Goal: Task Accomplishment & Management: Use online tool/utility

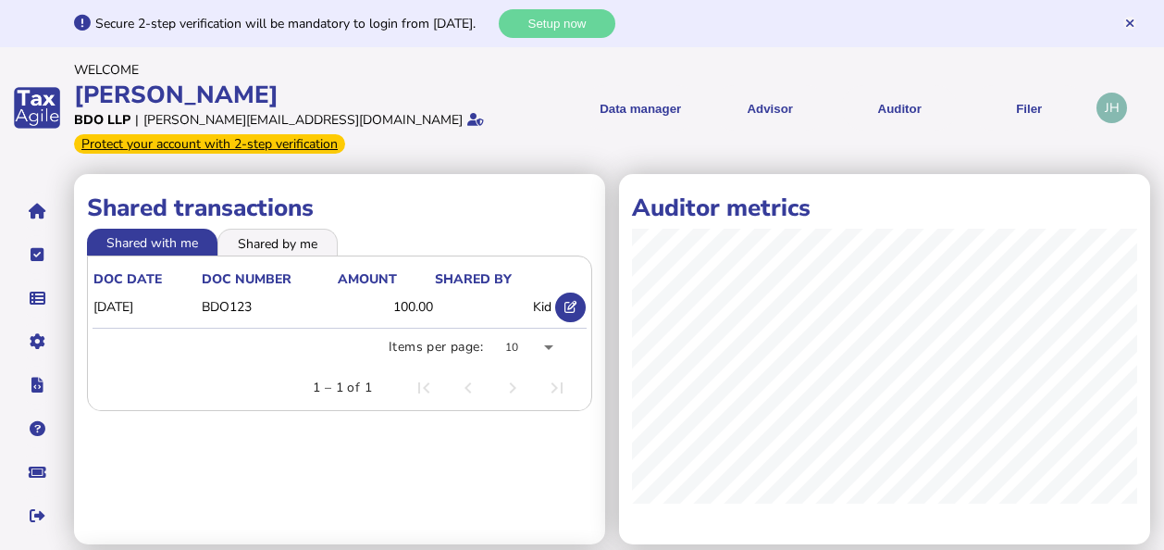
click at [322, 83] on div "[PERSON_NAME]" at bounding box center [305, 95] width 462 height 32
click at [490, 91] on div "[PERSON_NAME]" at bounding box center [305, 95] width 462 height 32
click at [888, 101] on button "Auditor" at bounding box center [899, 107] width 117 height 45
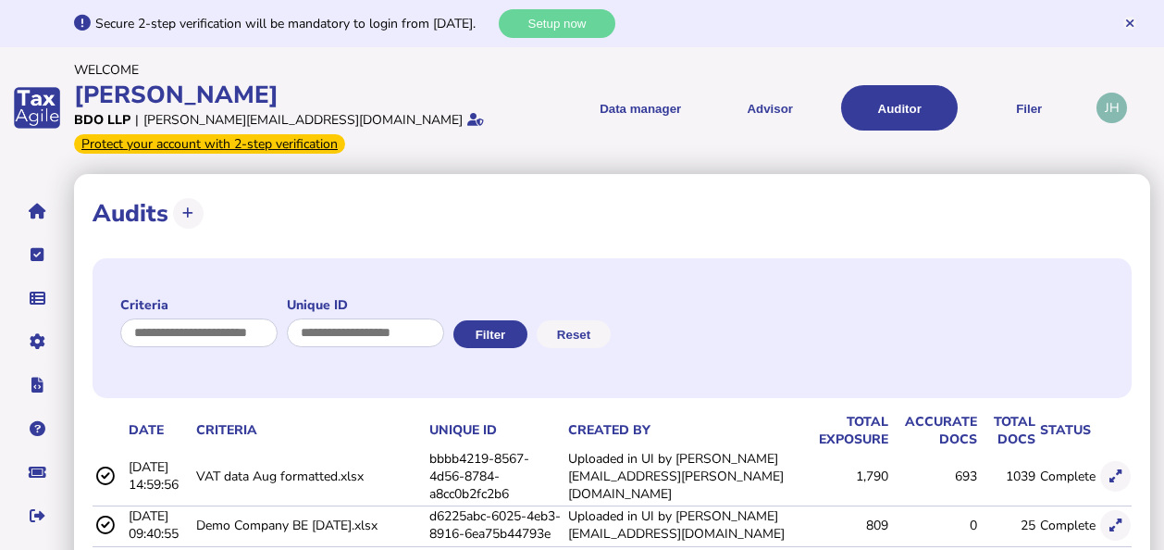
click at [1107, 470] on button at bounding box center [1115, 476] width 31 height 31
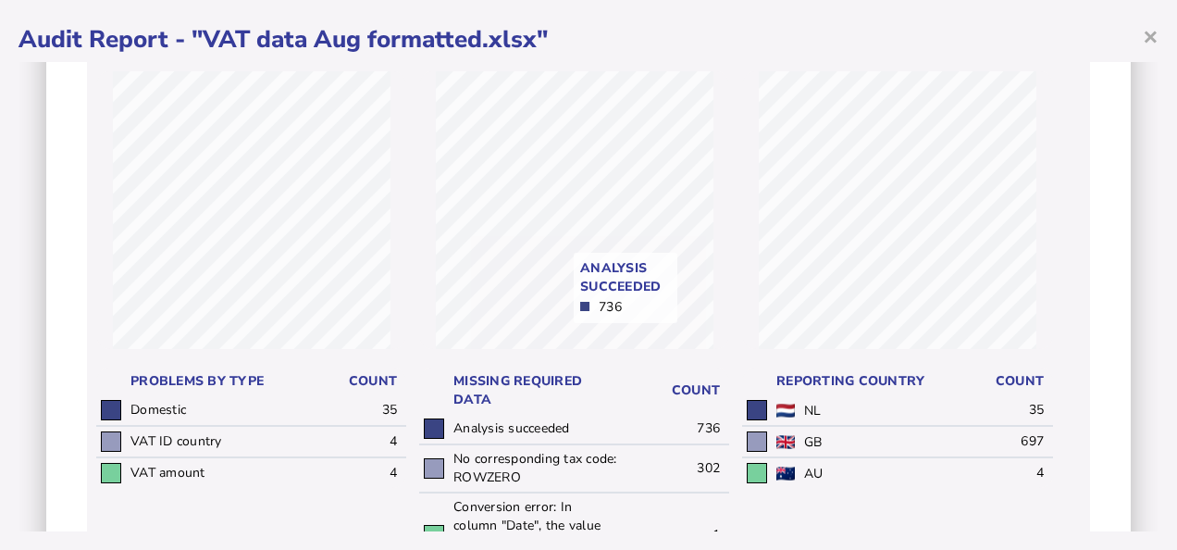
scroll to position [278, 0]
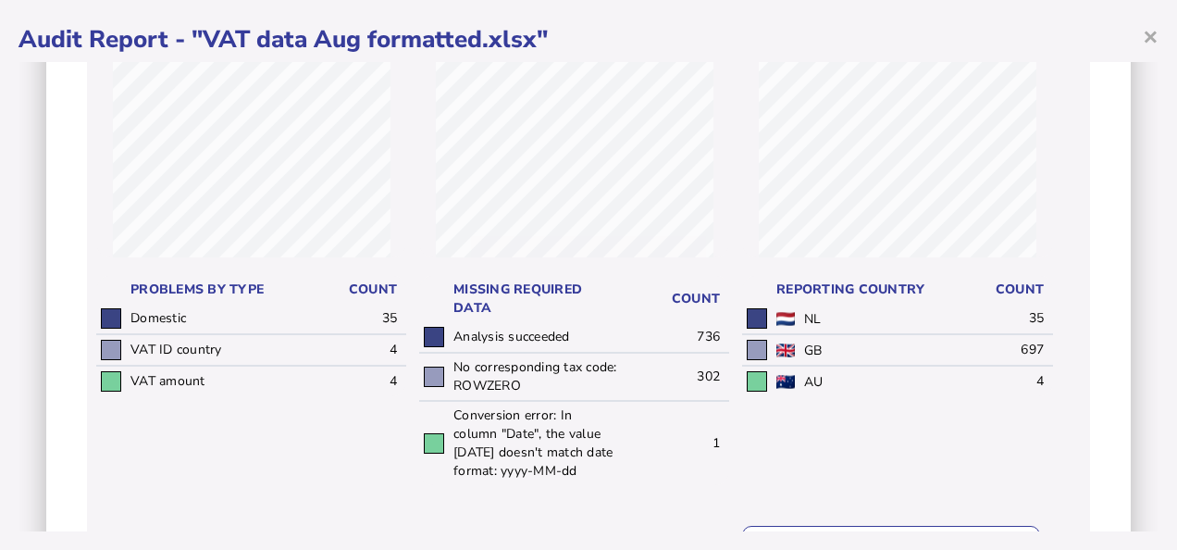
drag, startPoint x: 542, startPoint y: 385, endPoint x: 490, endPoint y: 385, distance: 51.8
click at [490, 385] on td "No corresponding tax code: ROWZERO" at bounding box center [536, 376] width 174 height 48
drag, startPoint x: 490, startPoint y: 385, endPoint x: 609, endPoint y: 377, distance: 118.6
click at [609, 377] on td "No corresponding tax code: ROWZERO" at bounding box center [536, 376] width 174 height 48
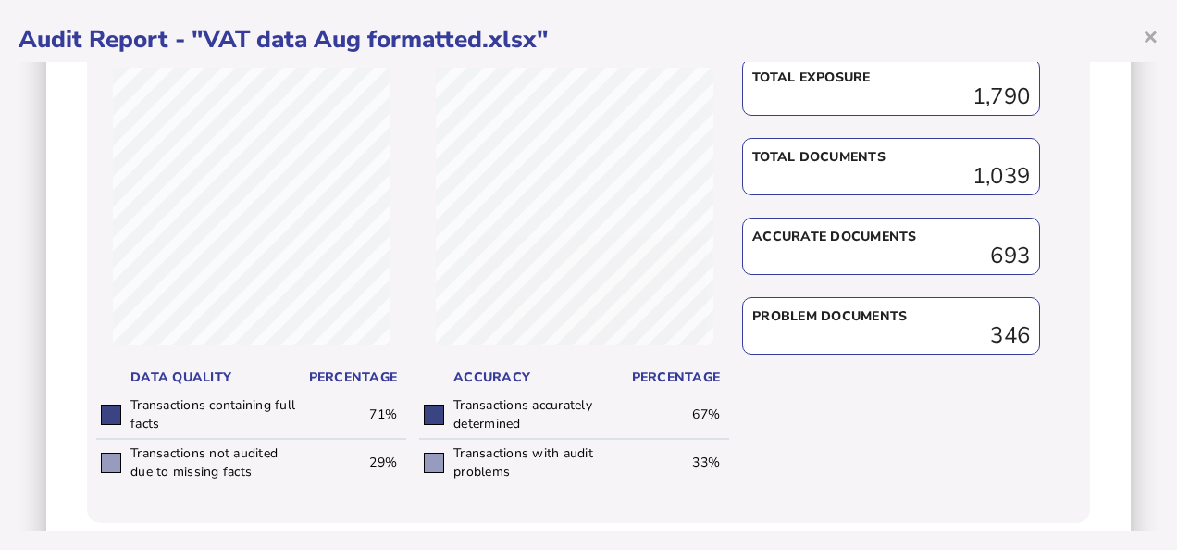
scroll to position [885, 0]
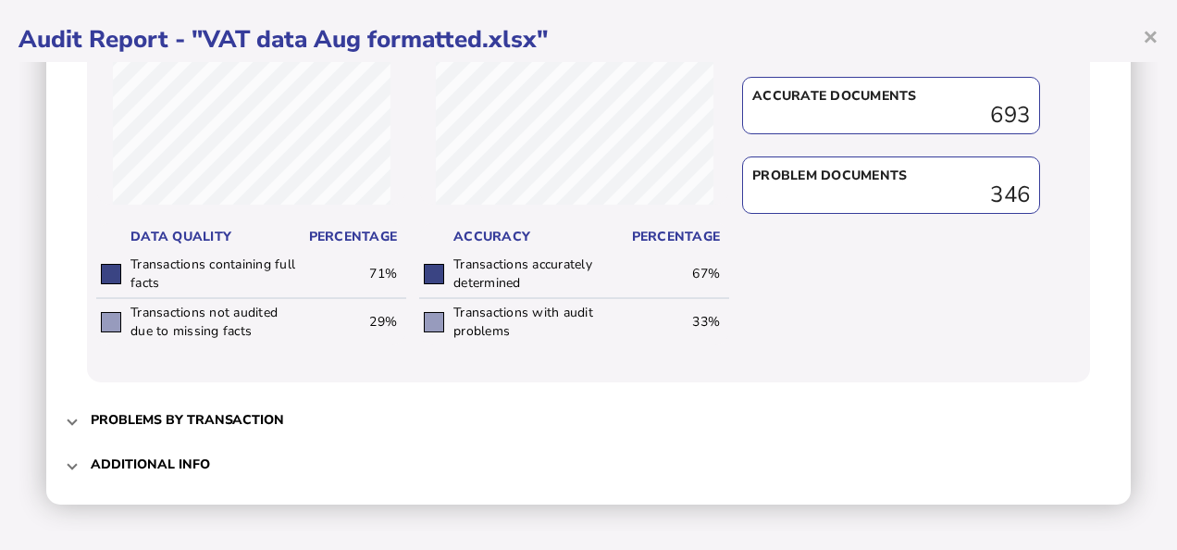
click at [237, 433] on span "Problems by transaction" at bounding box center [590, 419] width 999 height 43
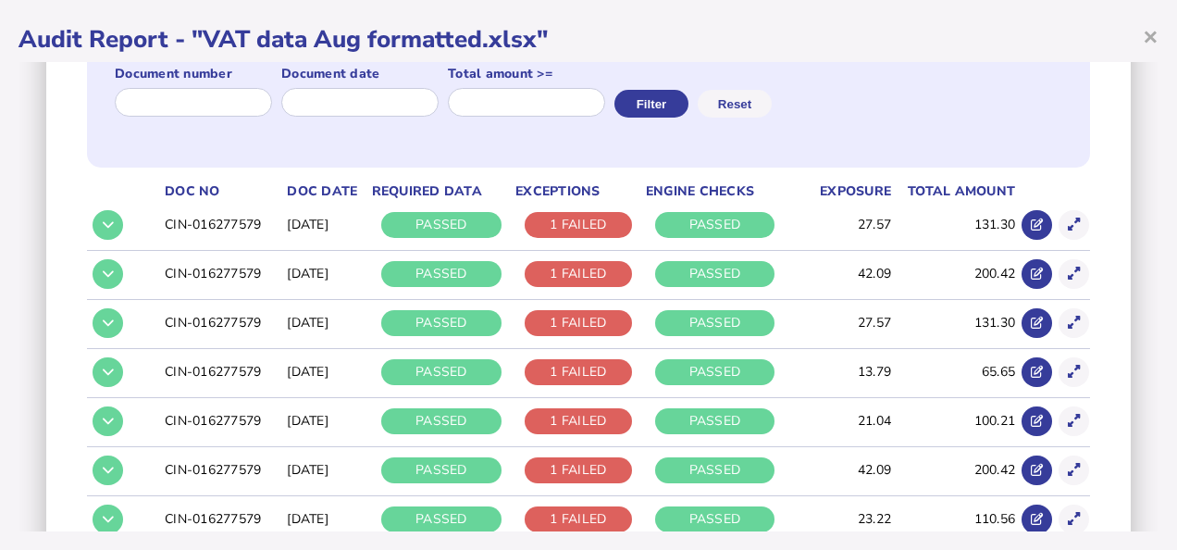
scroll to position [105, 0]
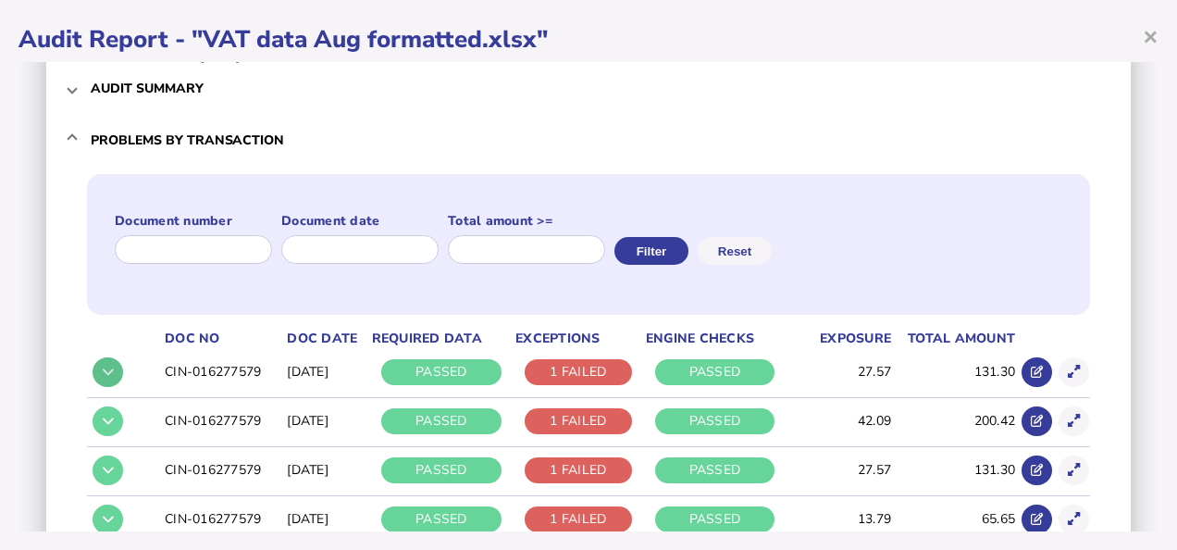
click at [106, 376] on icon at bounding box center [108, 371] width 11 height 12
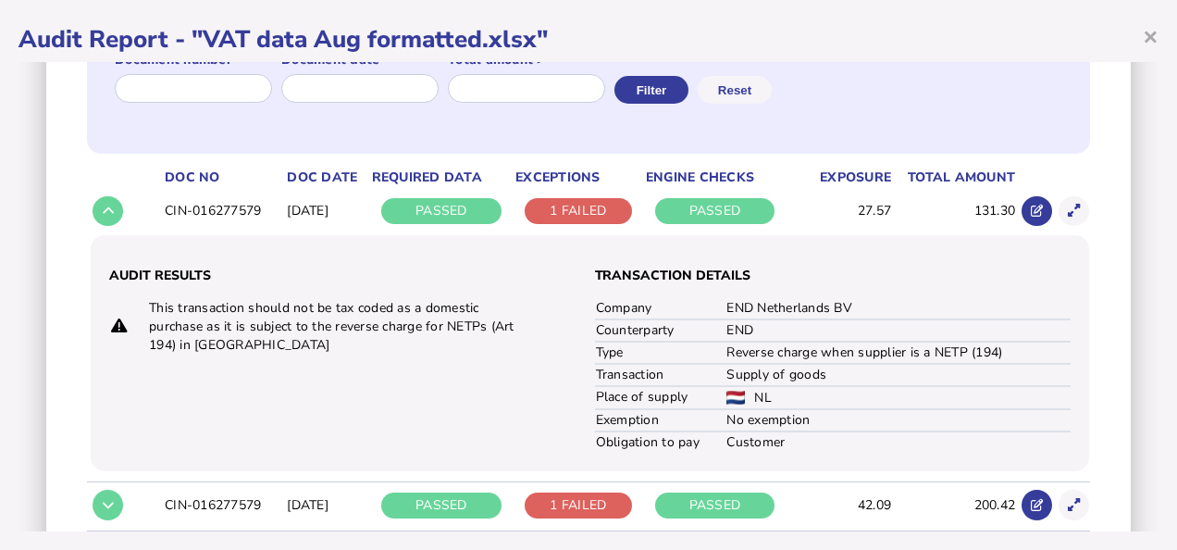
scroll to position [290, 0]
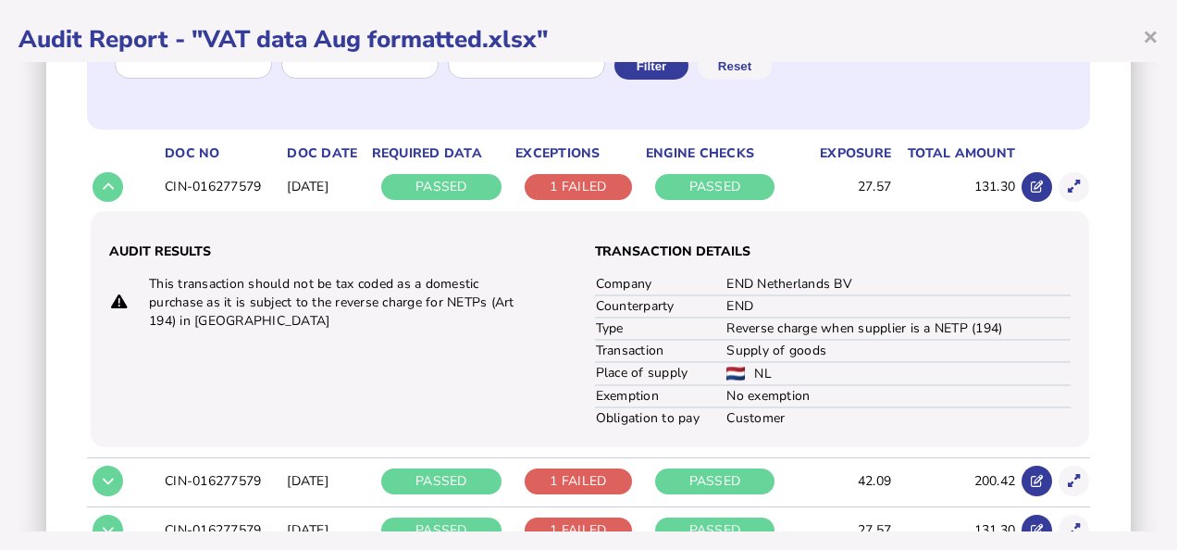
drag, startPoint x: 330, startPoint y: 283, endPoint x: 474, endPoint y: 285, distance: 143.4
click at [474, 285] on td "This transaction should not be tax coded as a domestic purchase as it is subjec…" at bounding box center [342, 302] width 389 height 57
drag, startPoint x: 474, startPoint y: 285, endPoint x: 361, endPoint y: 329, distance: 121.3
click at [361, 329] on td "This transaction should not be tax coded as a domestic purchase as it is subjec…" at bounding box center [342, 302] width 389 height 57
drag, startPoint x: 445, startPoint y: 300, endPoint x: 476, endPoint y: 302, distance: 30.6
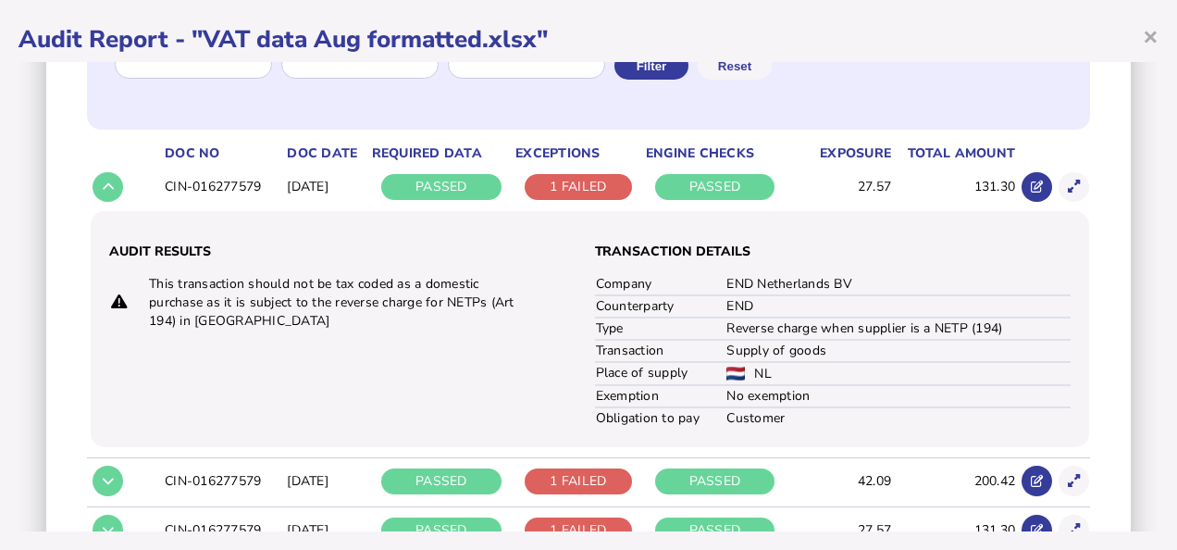
click at [476, 302] on td "This transaction should not be tax coded as a domestic purchase as it is subjec…" at bounding box center [342, 302] width 389 height 57
drag, startPoint x: 476, startPoint y: 302, endPoint x: 420, endPoint y: 319, distance: 58.2
click at [420, 319] on td "This transaction should not be tax coded as a domestic purchase as it is subjec…" at bounding box center [342, 302] width 389 height 57
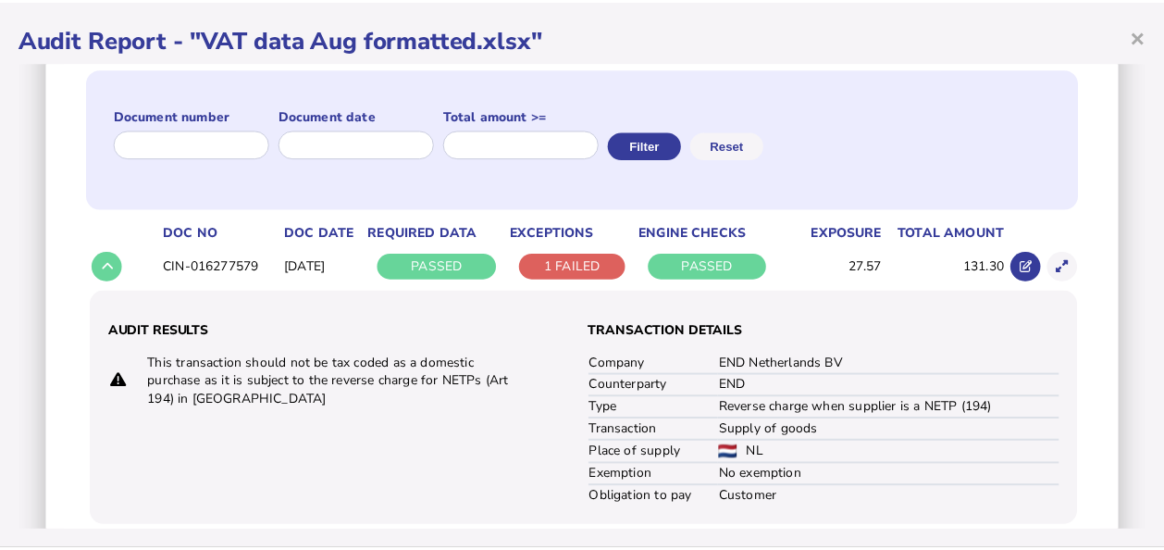
scroll to position [0, 0]
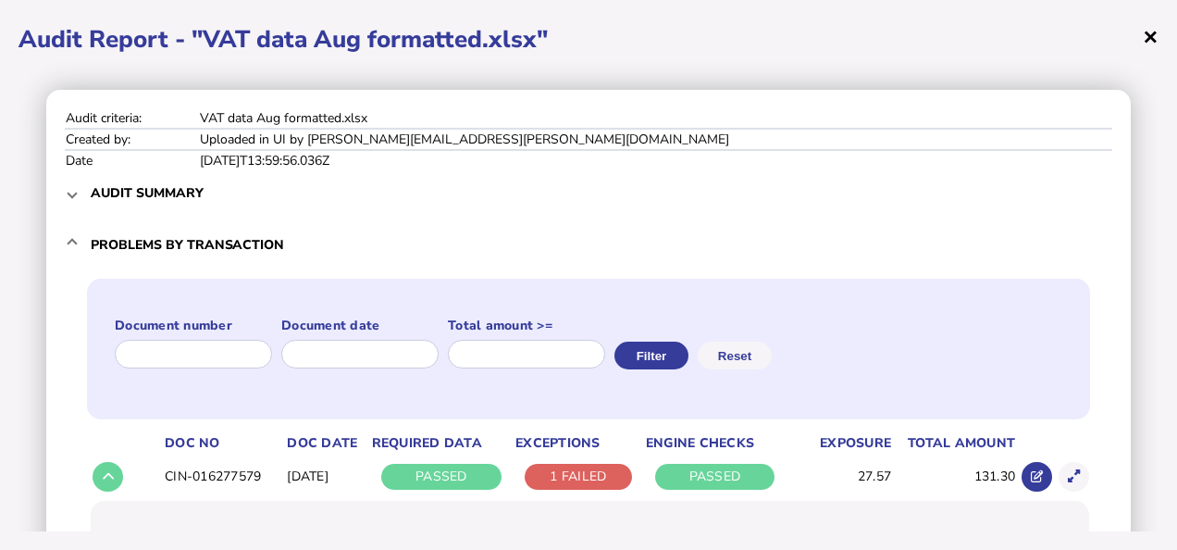
click at [1145, 31] on span "×" at bounding box center [1151, 36] width 16 height 35
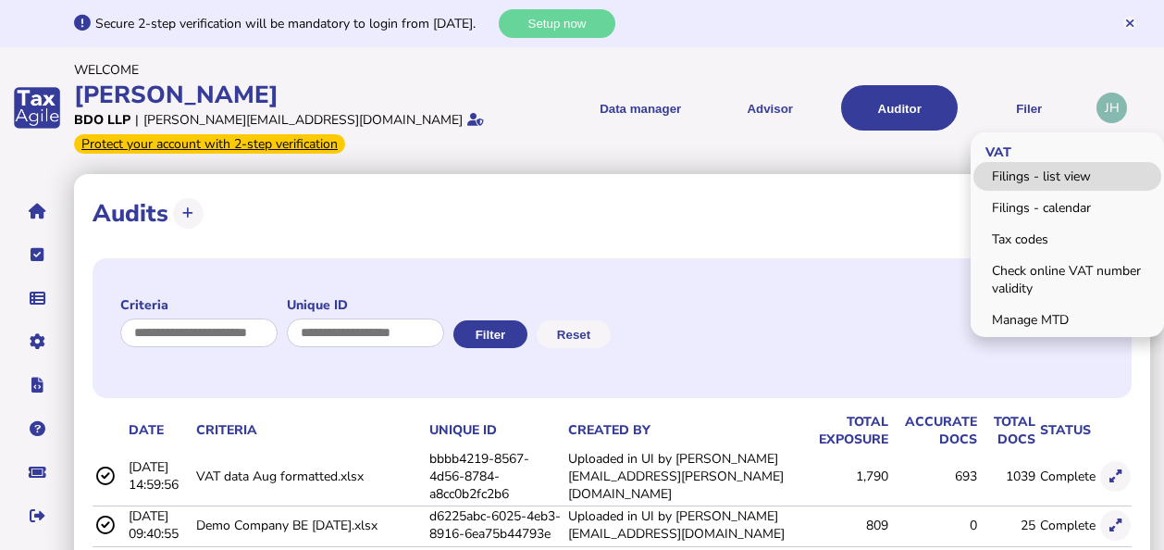
click at [1035, 174] on link "Filings - list view" at bounding box center [1067, 176] width 188 height 29
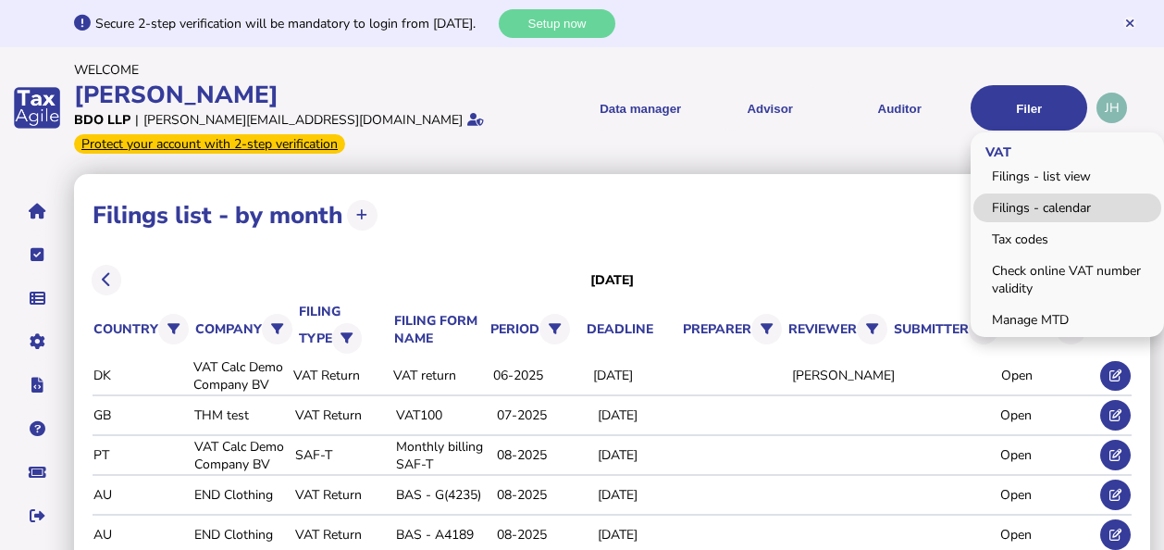
click at [1034, 200] on link "Filings - calendar" at bounding box center [1067, 207] width 188 height 29
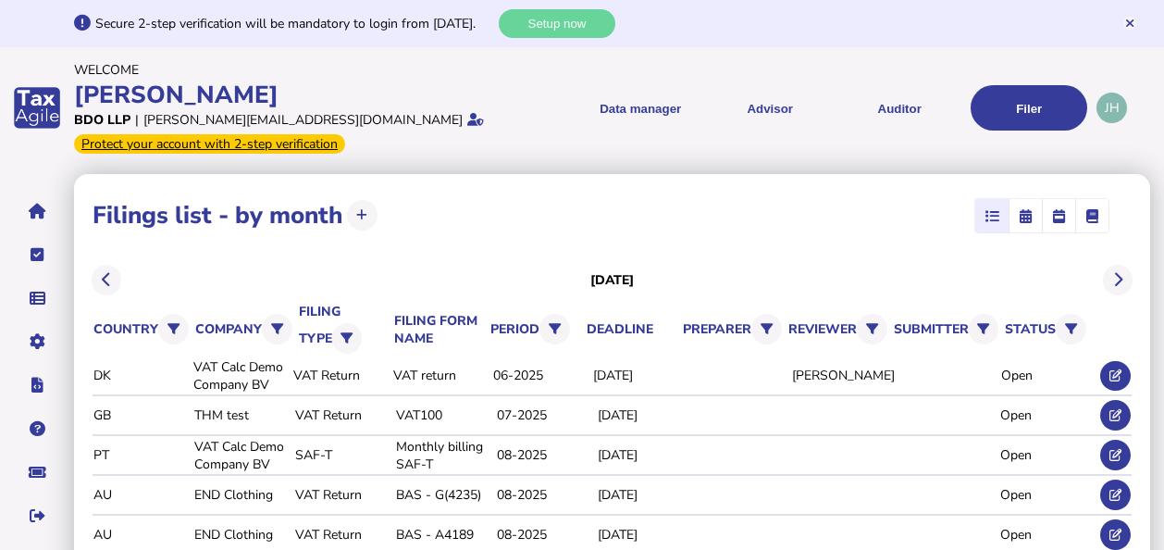
click at [1029, 227] on span "button" at bounding box center [1026, 215] width 30 height 33
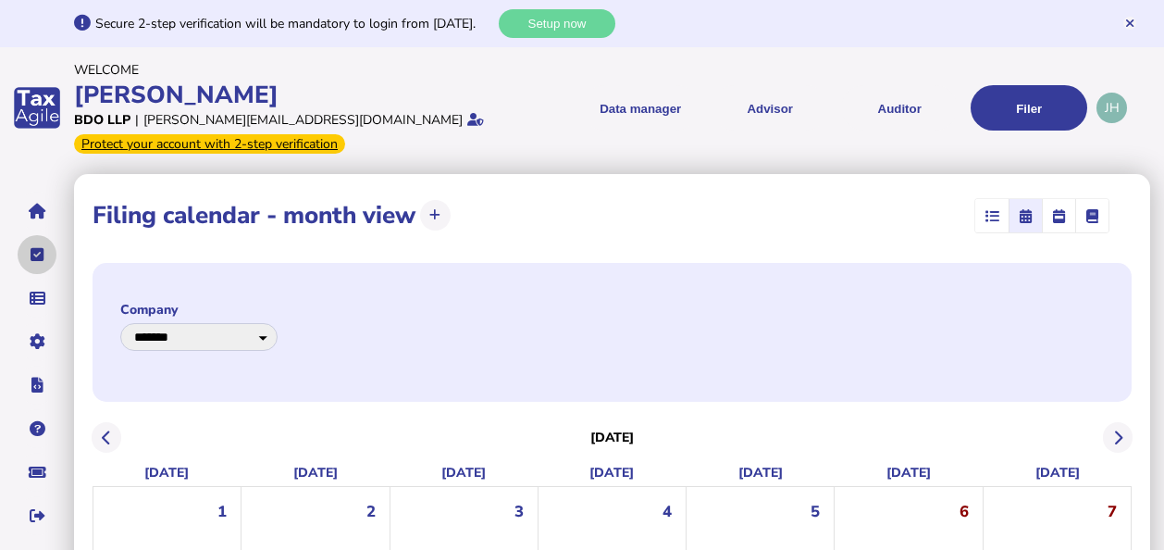
click at [42, 254] on icon "navigate application pages" at bounding box center [38, 254] width 14 height 1
select select "**********"
select select "********"
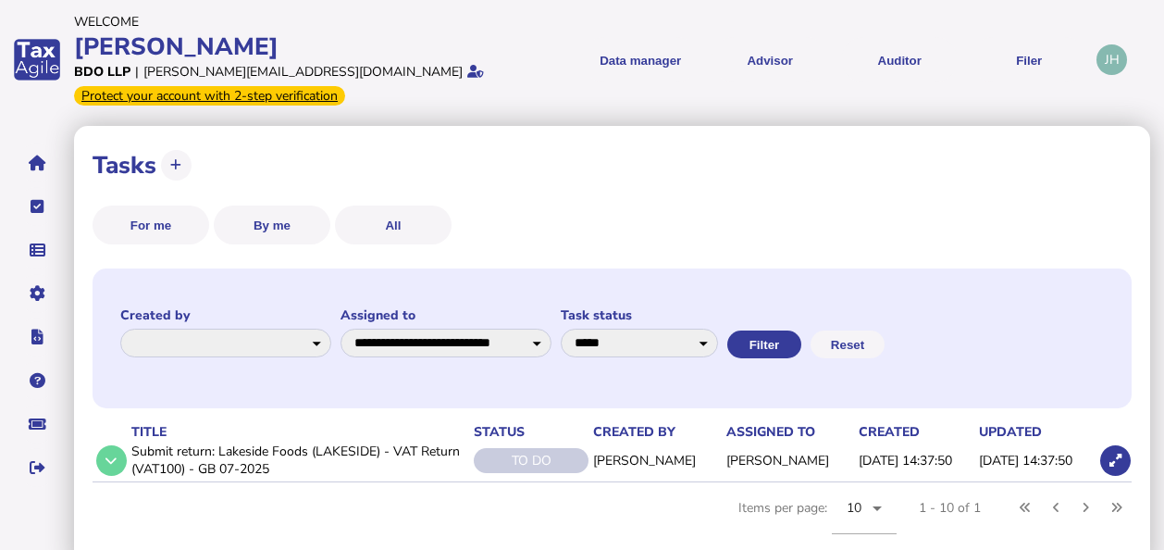
scroll to position [69, 0]
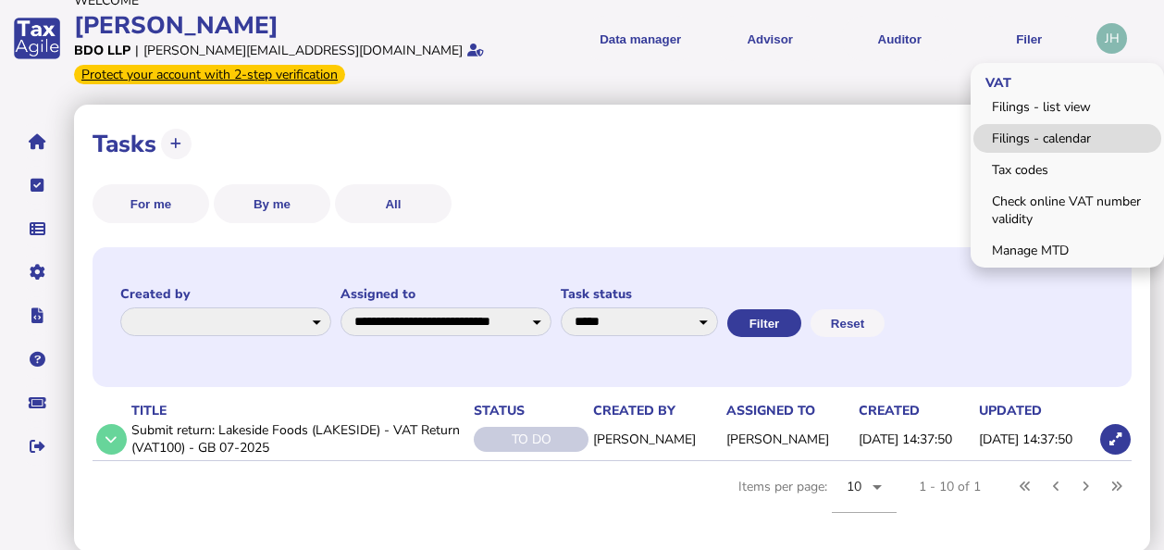
click at [1038, 131] on link "Filings - calendar" at bounding box center [1067, 138] width 188 height 29
select select "**********"
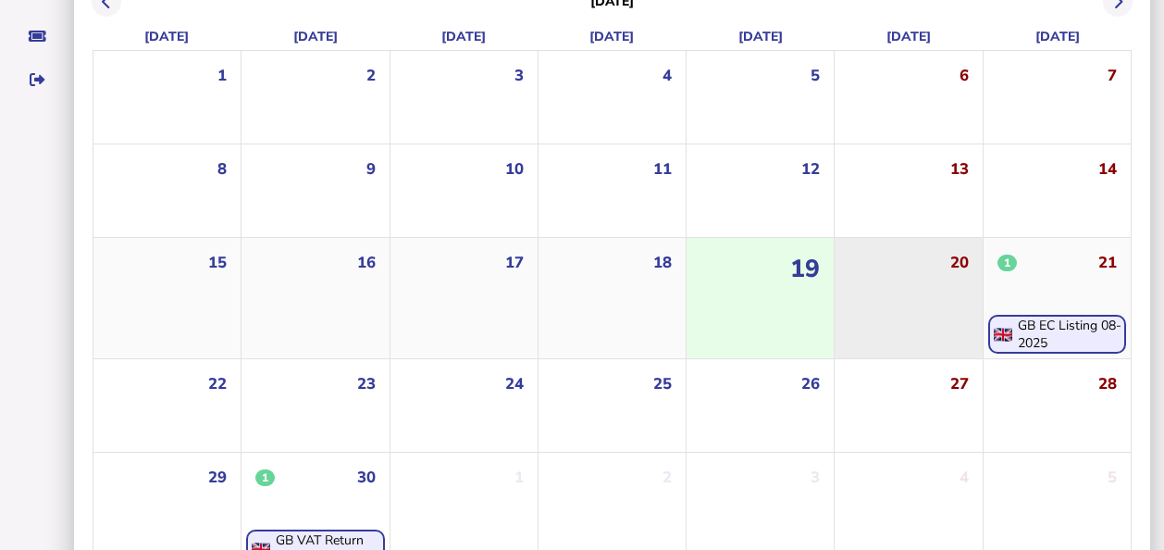
scroll to position [463, 0]
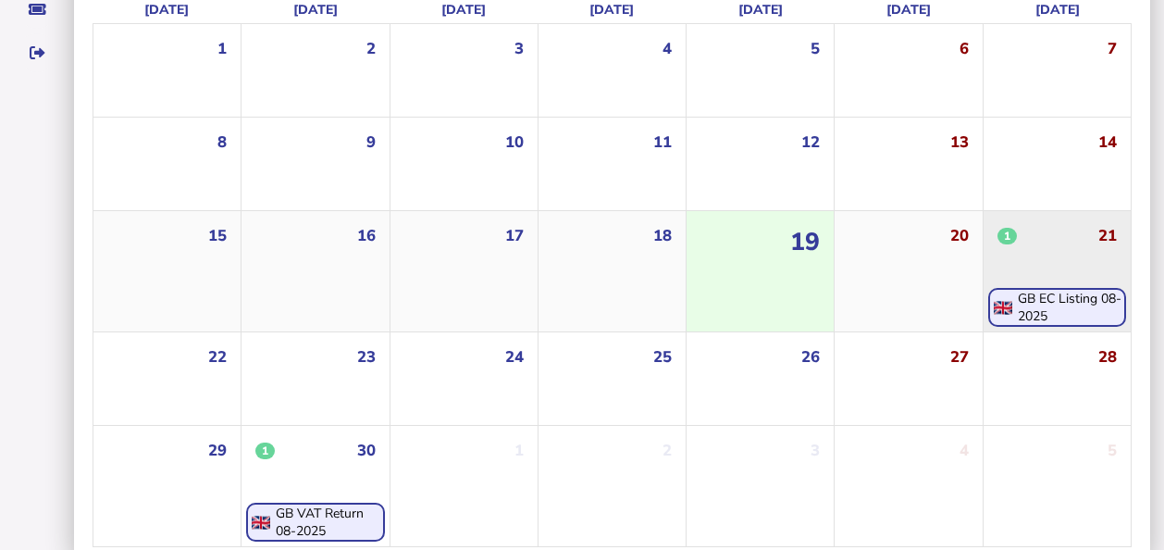
click at [1038, 301] on div "GB EC Listing 08-2025" at bounding box center [1071, 307] width 106 height 35
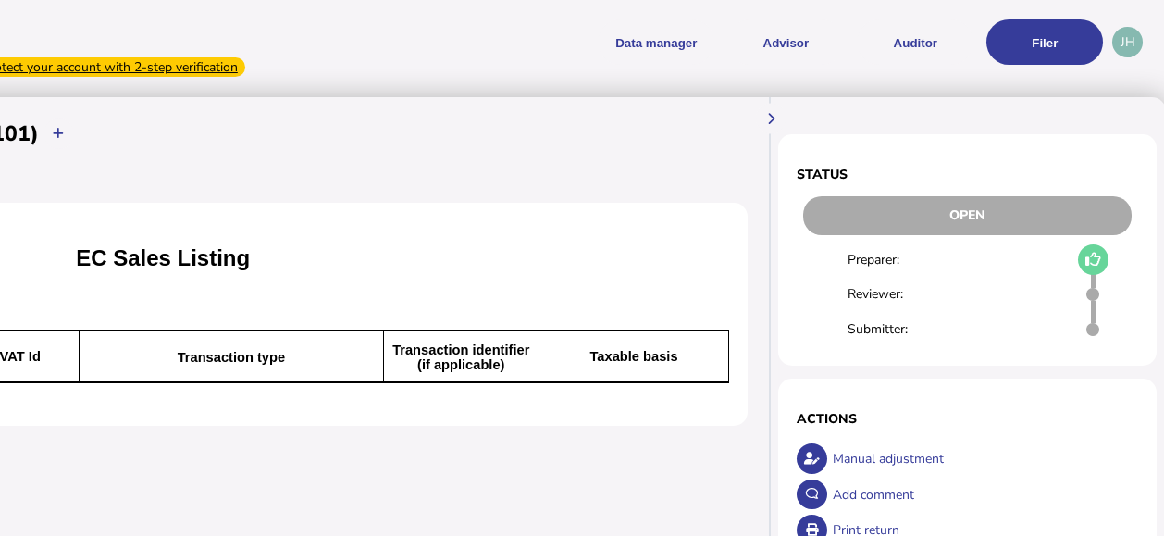
scroll to position [0, 514]
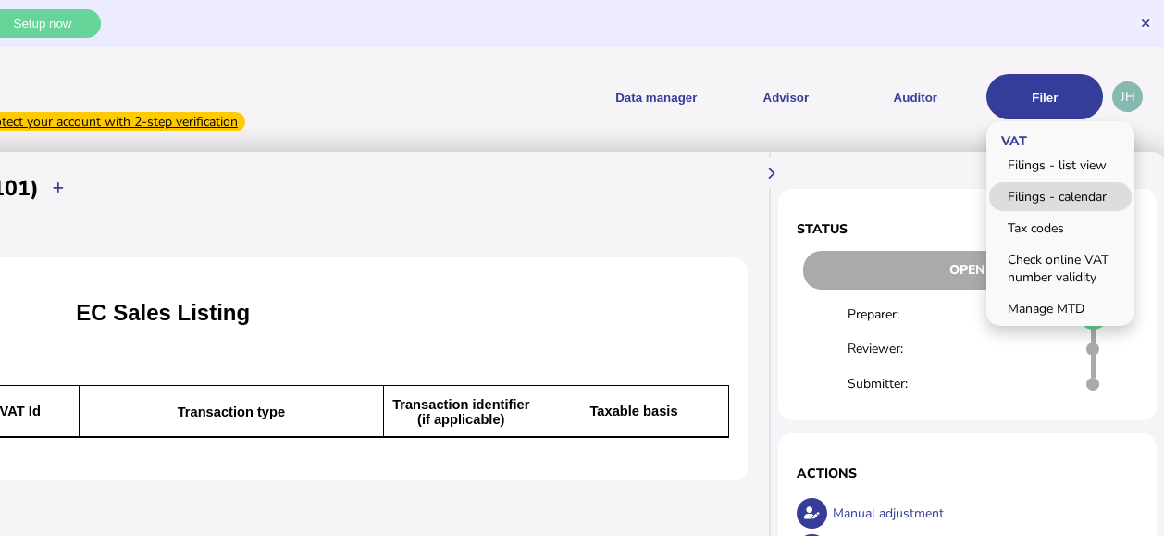
click at [1036, 196] on link "Filings - calendar" at bounding box center [1060, 196] width 142 height 29
select select "**********"
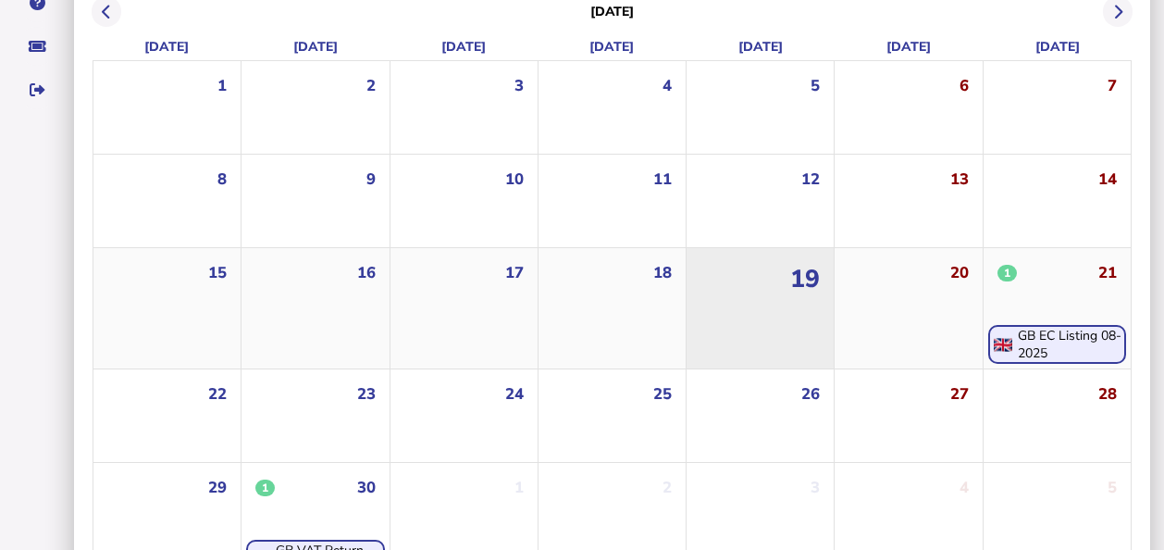
scroll to position [474, 0]
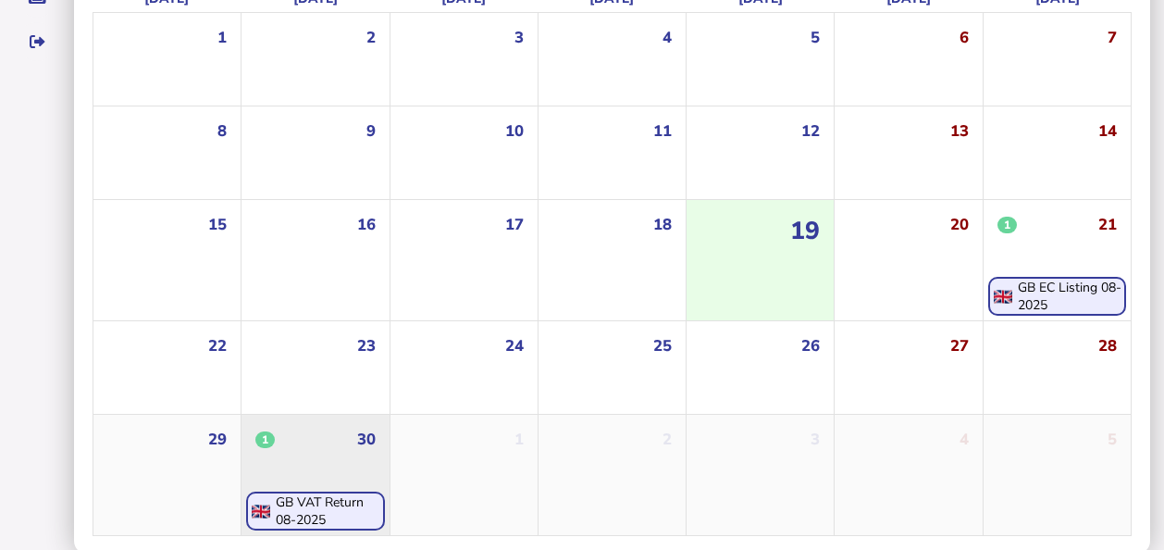
click at [336, 509] on div "GB VAT Return 08-2025" at bounding box center [329, 510] width 106 height 35
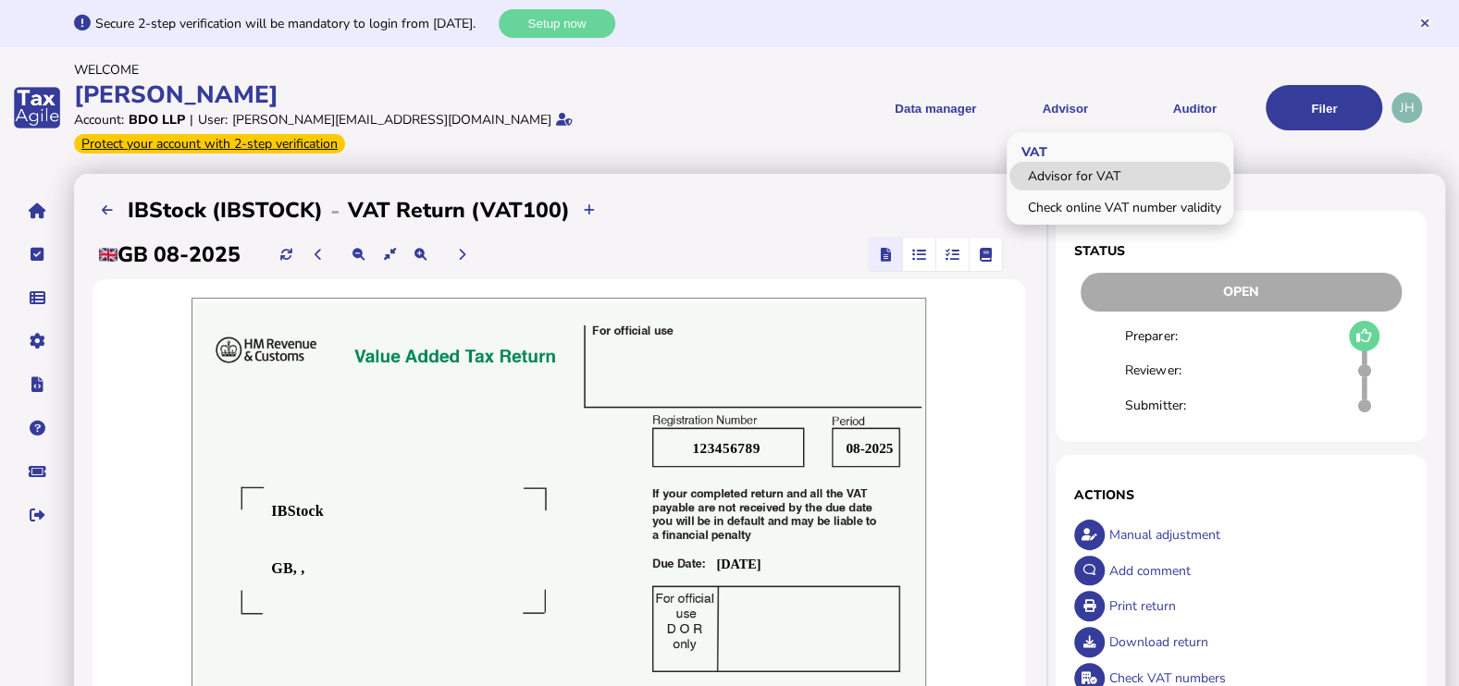
click at [1069, 162] on link "Advisor for VAT" at bounding box center [1119, 176] width 221 height 29
select select "*****"
select select "****"
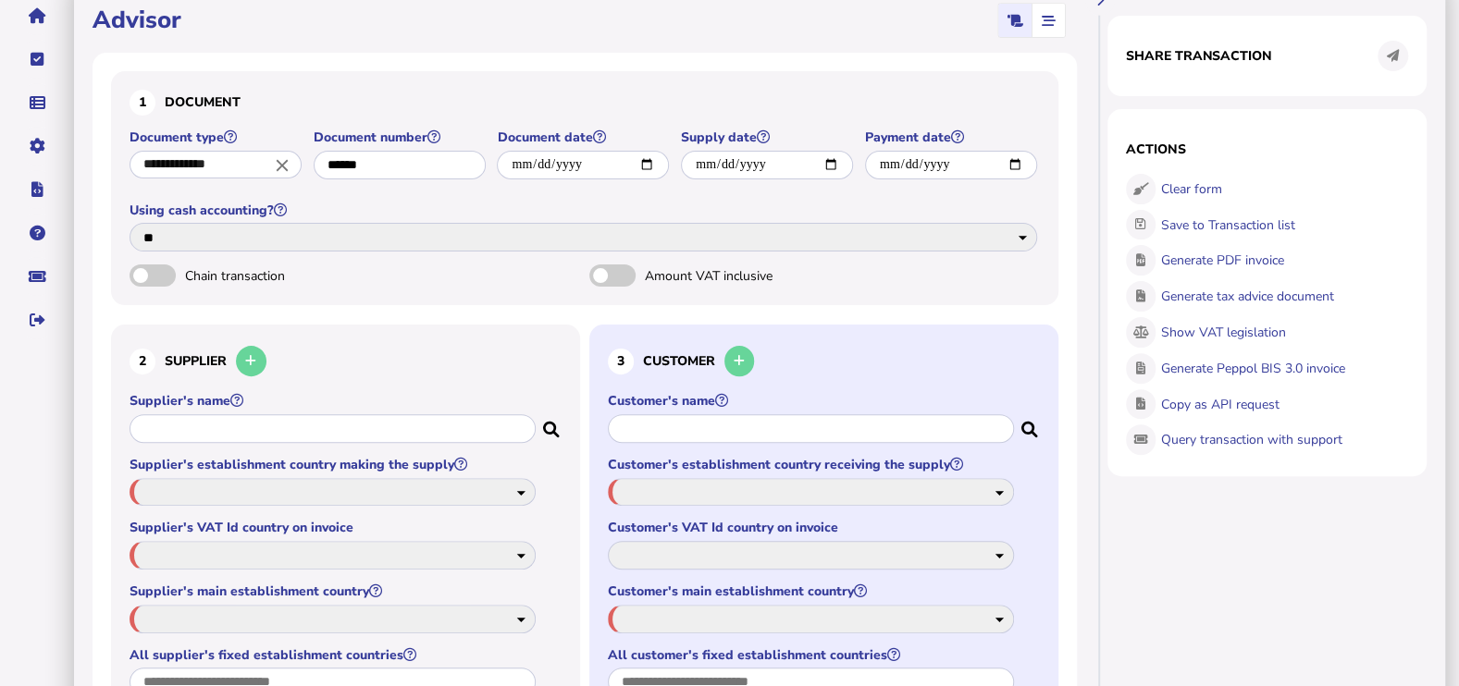
scroll to position [230, 0]
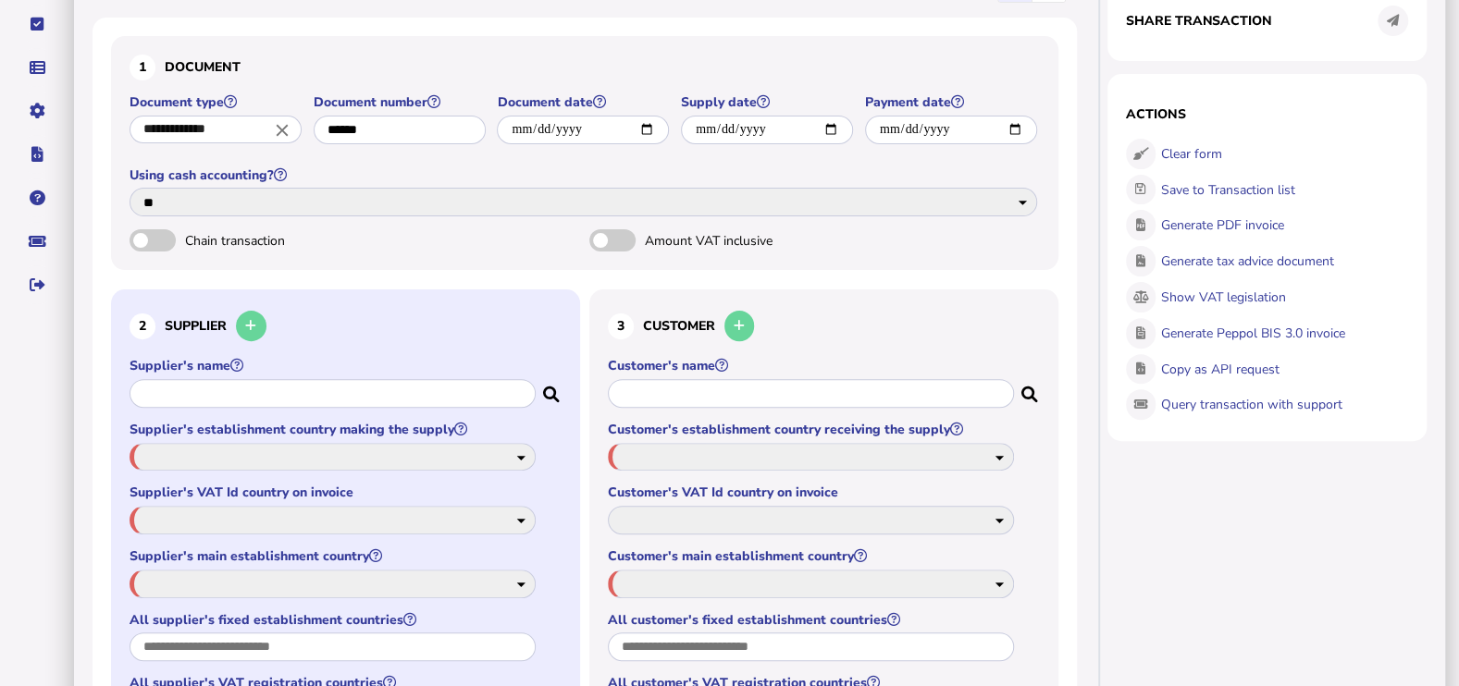
click at [388, 379] on input "text" at bounding box center [333, 393] width 406 height 29
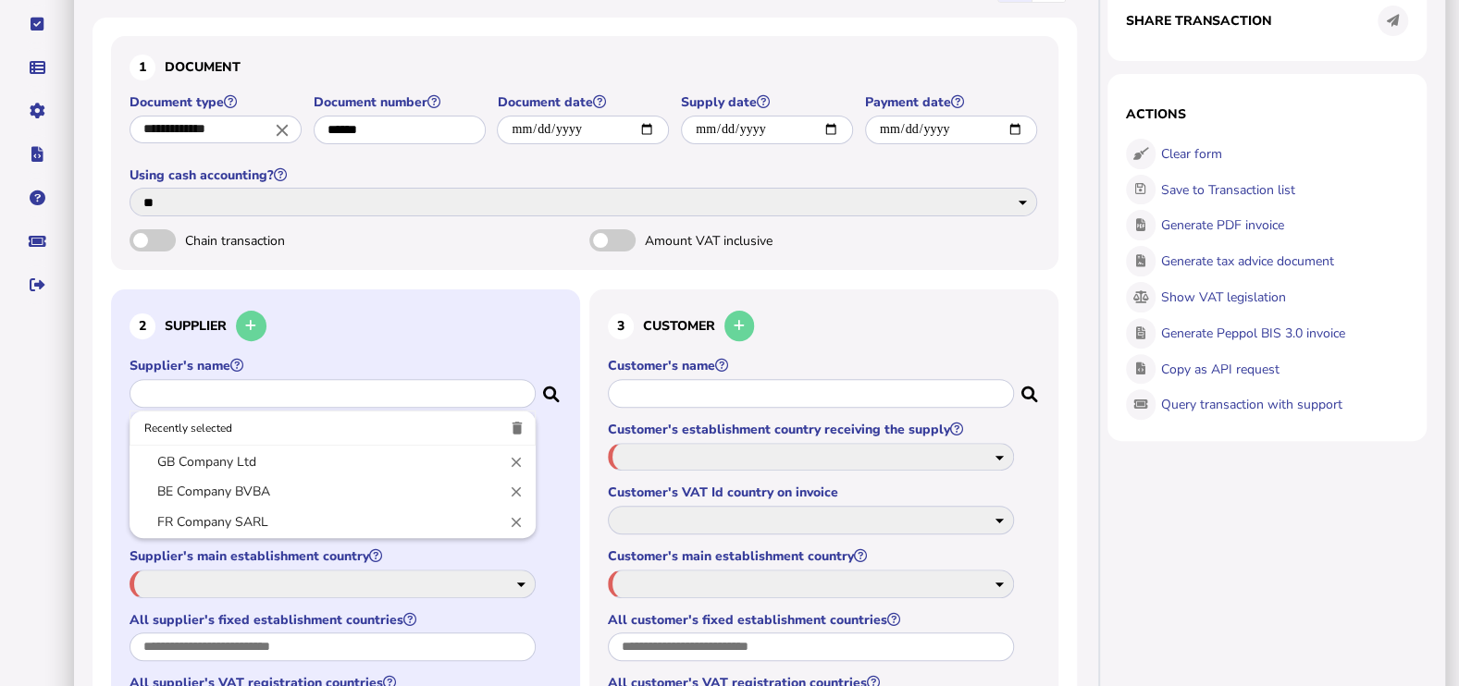
click at [426, 315] on div at bounding box center [729, 343] width 1459 height 686
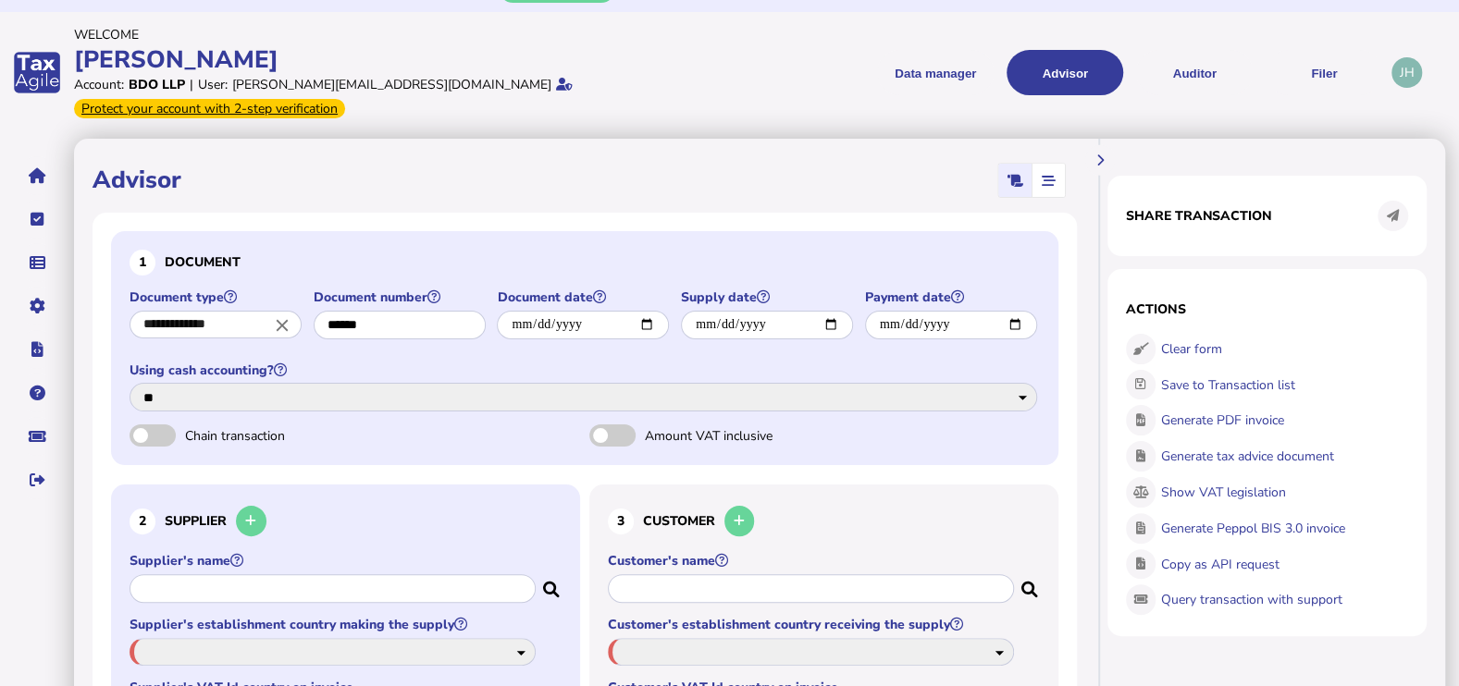
scroll to position [0, 0]
